Goal: Task Accomplishment & Management: Use online tool/utility

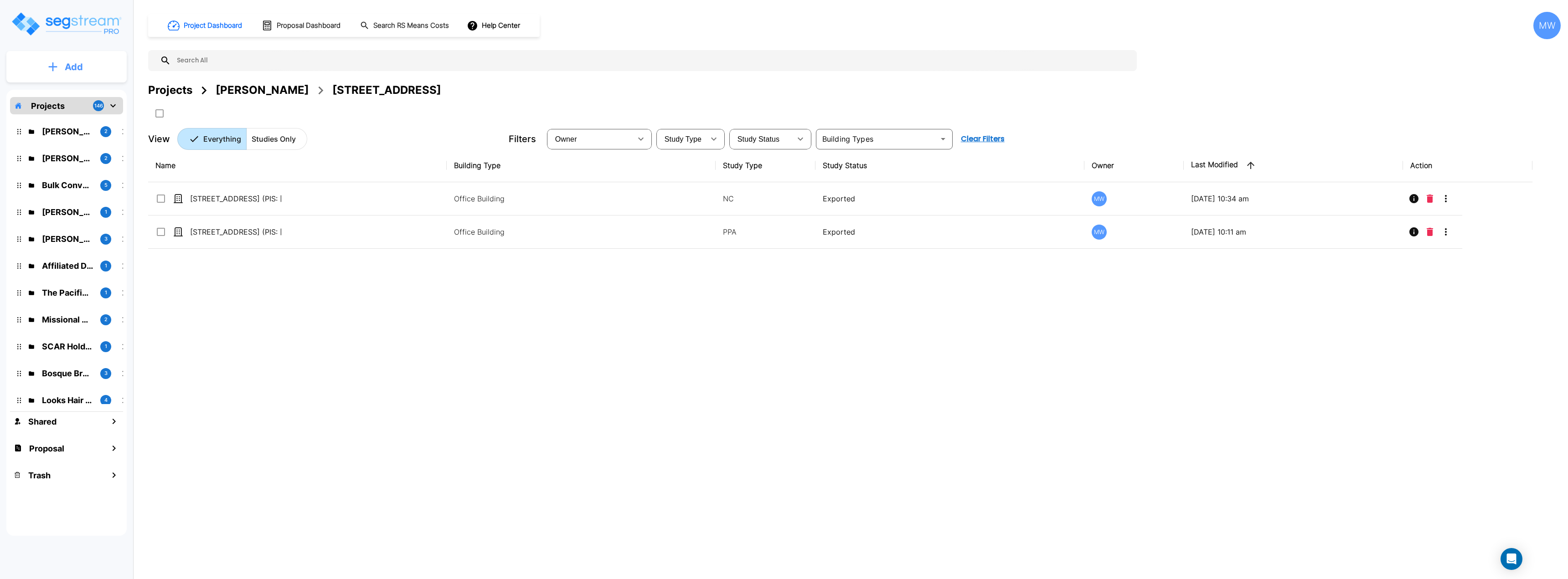
click at [86, 74] on button "Add" at bounding box center [66, 66] width 121 height 26
click at [79, 144] on p "Add Proposal" at bounding box center [72, 144] width 47 height 11
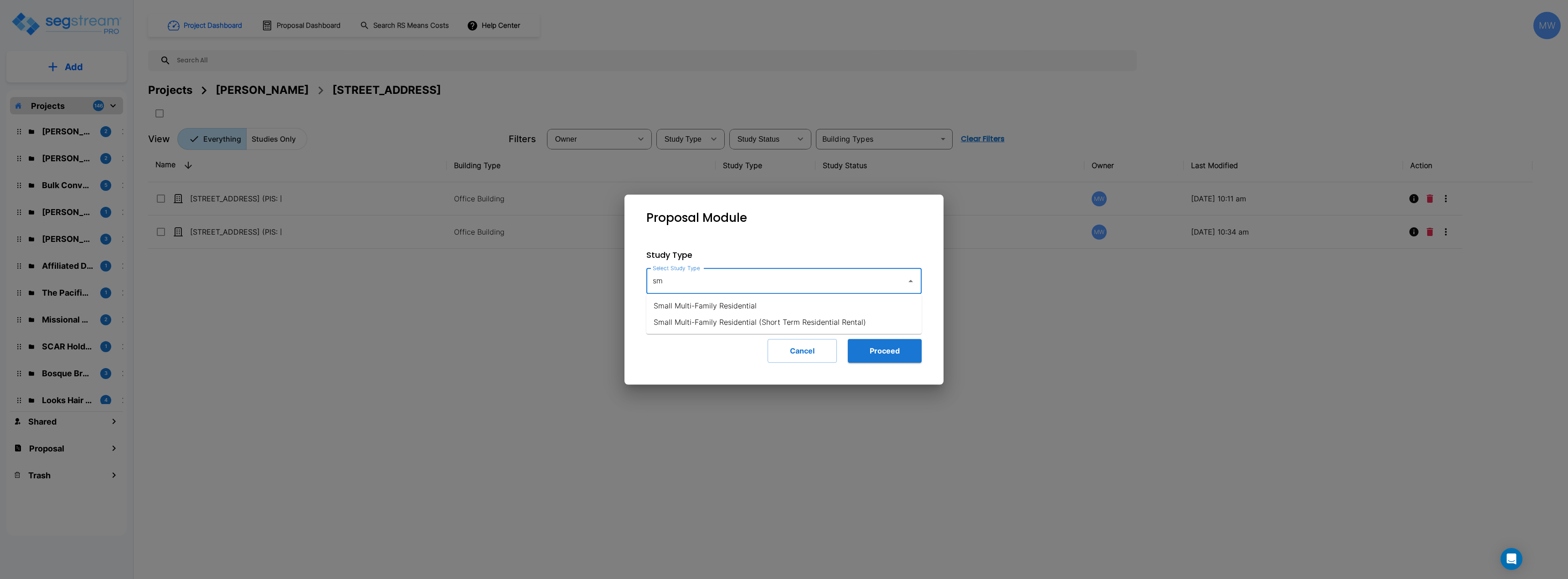
type input "s"
type input "d"
type input "Small Multi-Family Residential"
click at [886, 366] on div "Study Type Select Study Type Small Multi-Family Residential Select Study Type I…" at bounding box center [784, 305] width 304 height 143
click at [889, 356] on button "Proceed" at bounding box center [884, 350] width 74 height 24
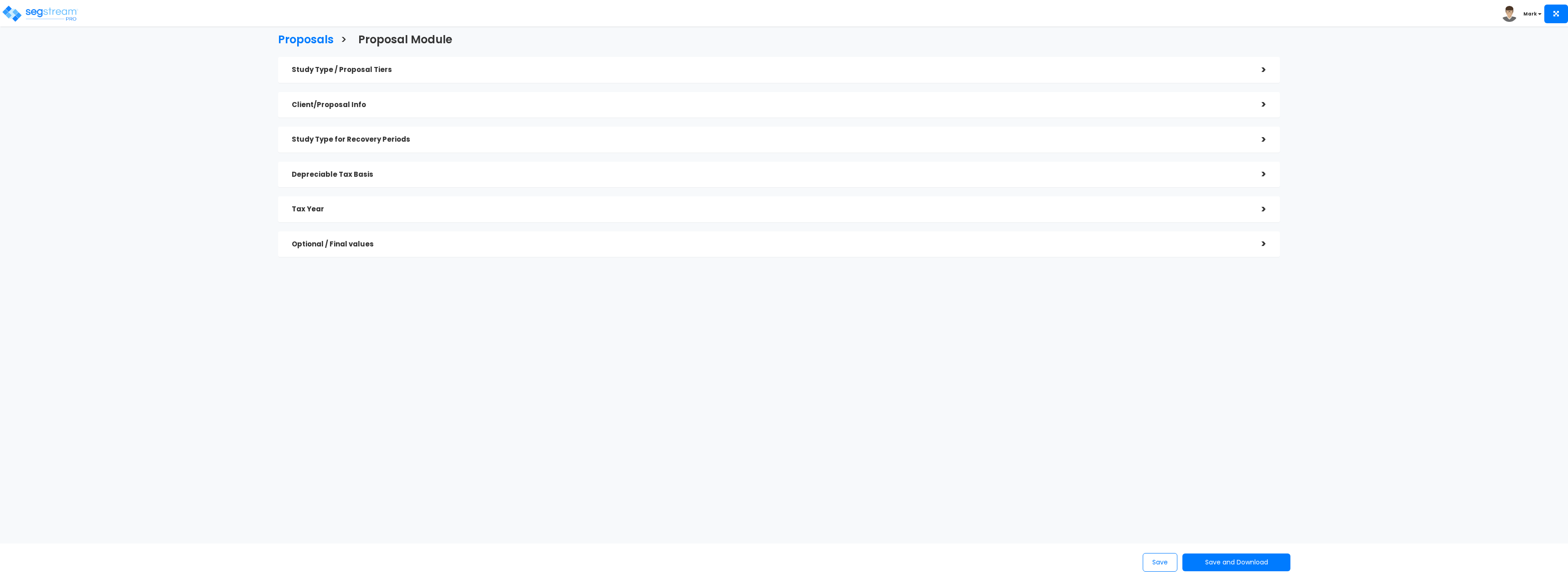
checkbox input "true"
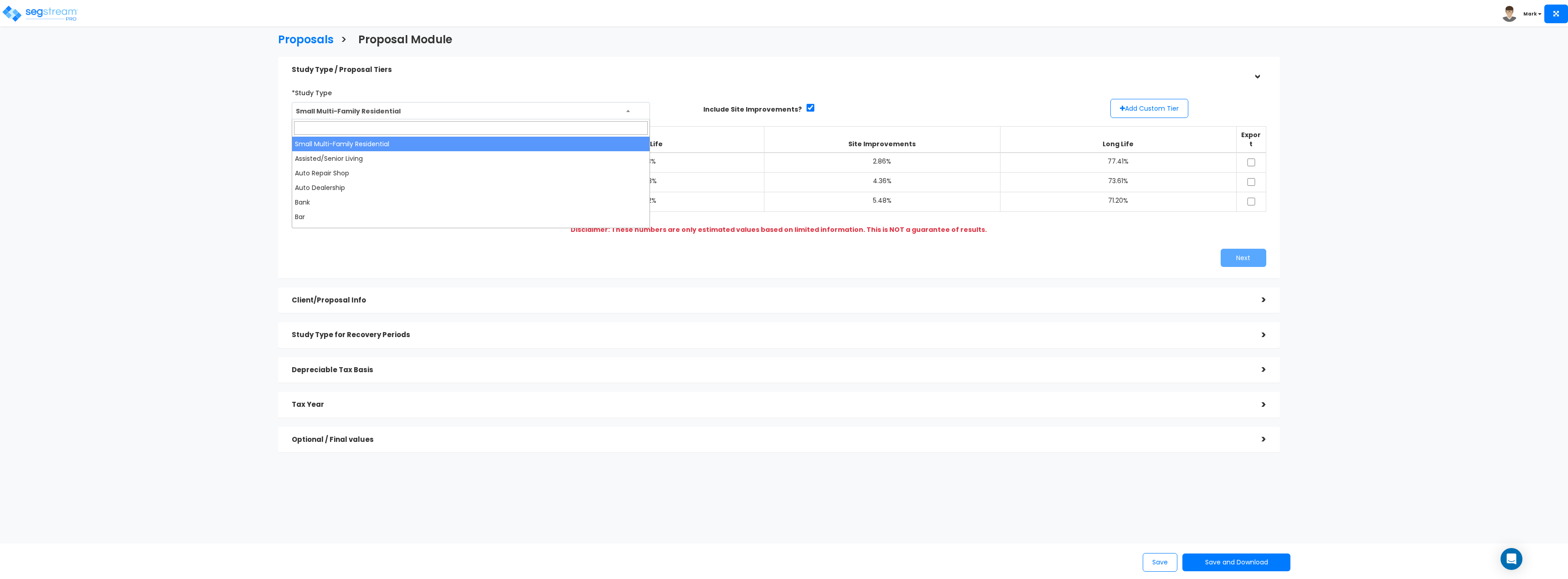
click at [537, 109] on span "Small Multi-Family Residential" at bounding box center [471, 111] width 357 height 17
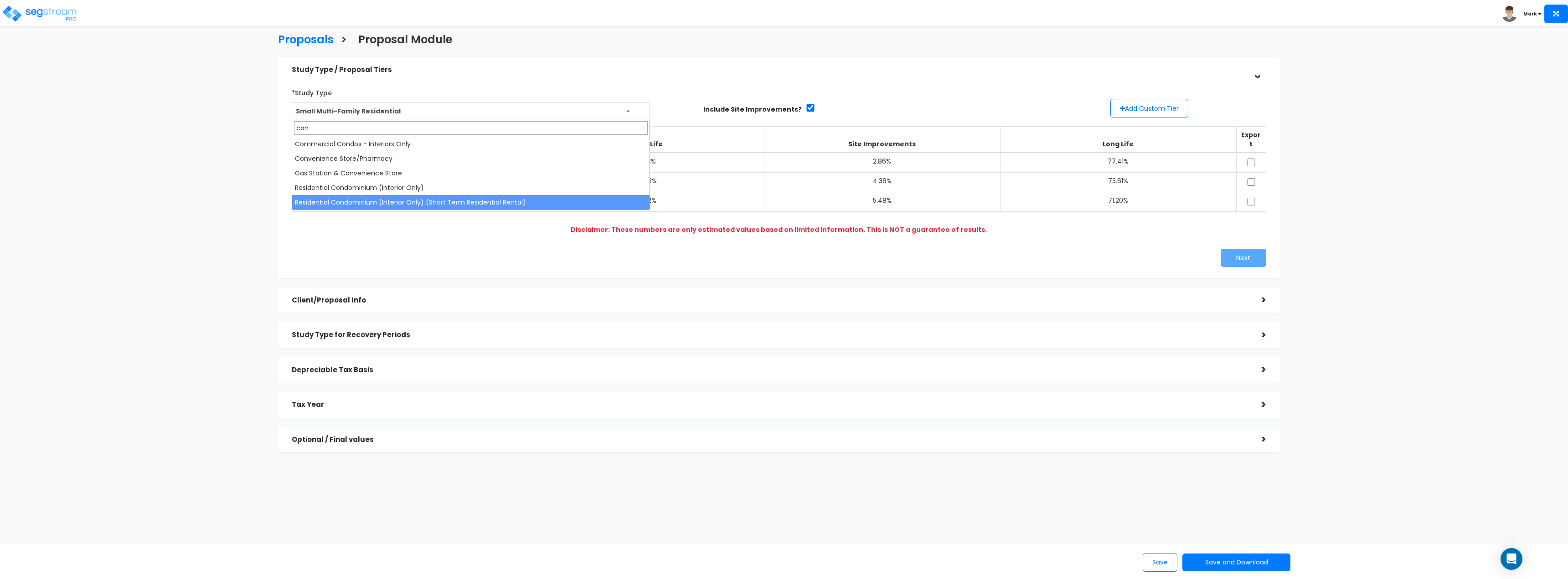
type input "con"
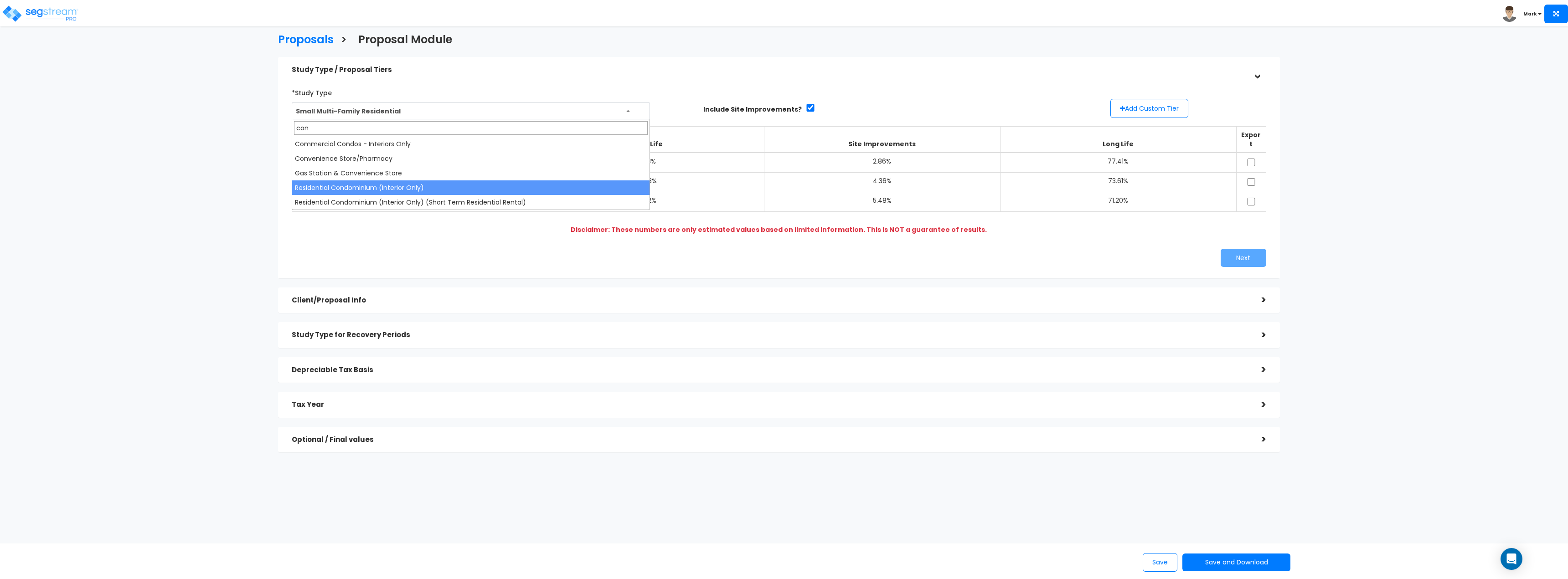
select select "109"
